Goal: Task Accomplishment & Management: Manage account settings

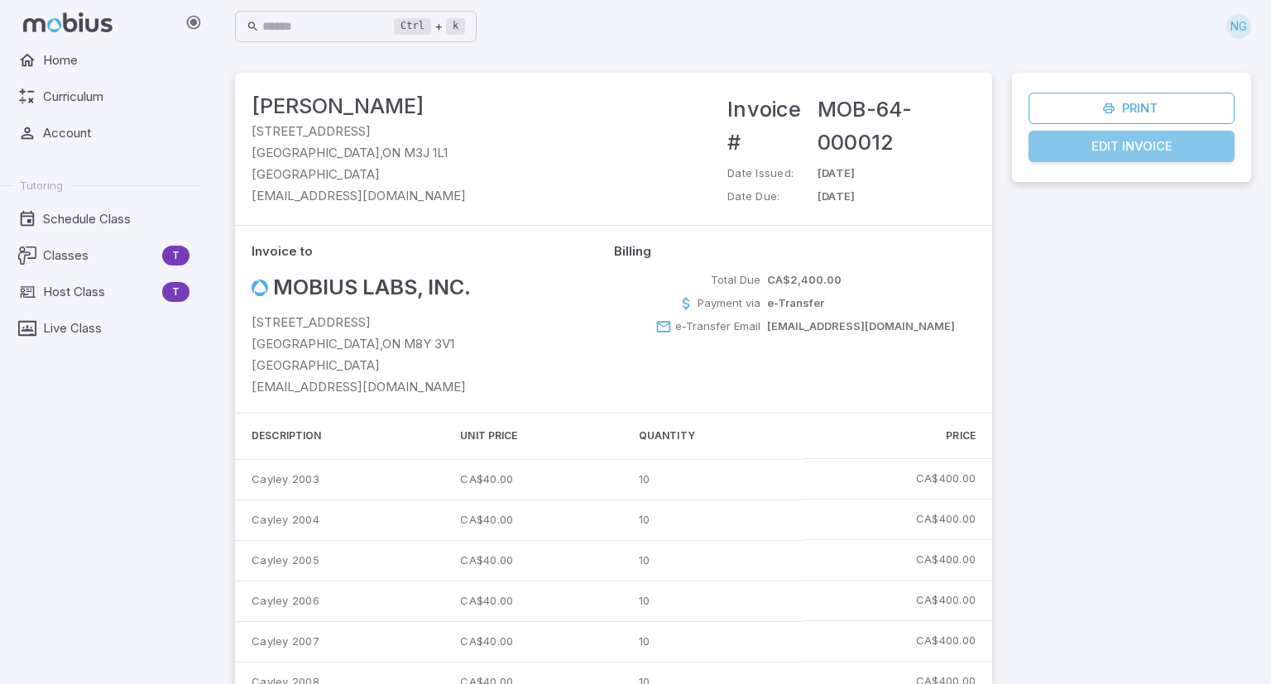
click at [1137, 144] on link "Edit Invoice" at bounding box center [1131, 146] width 206 height 31
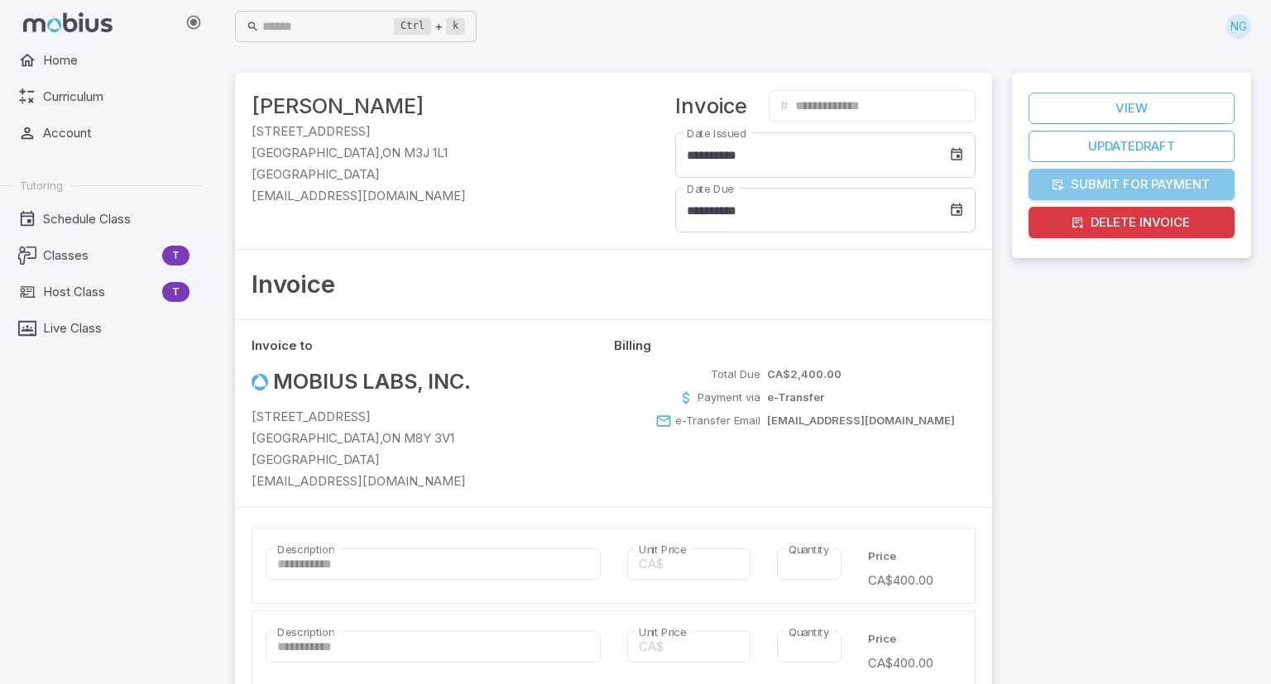
click at [1120, 180] on button "Submit for Payment" at bounding box center [1131, 184] width 206 height 31
